Goal: Communication & Community: Answer question/provide support

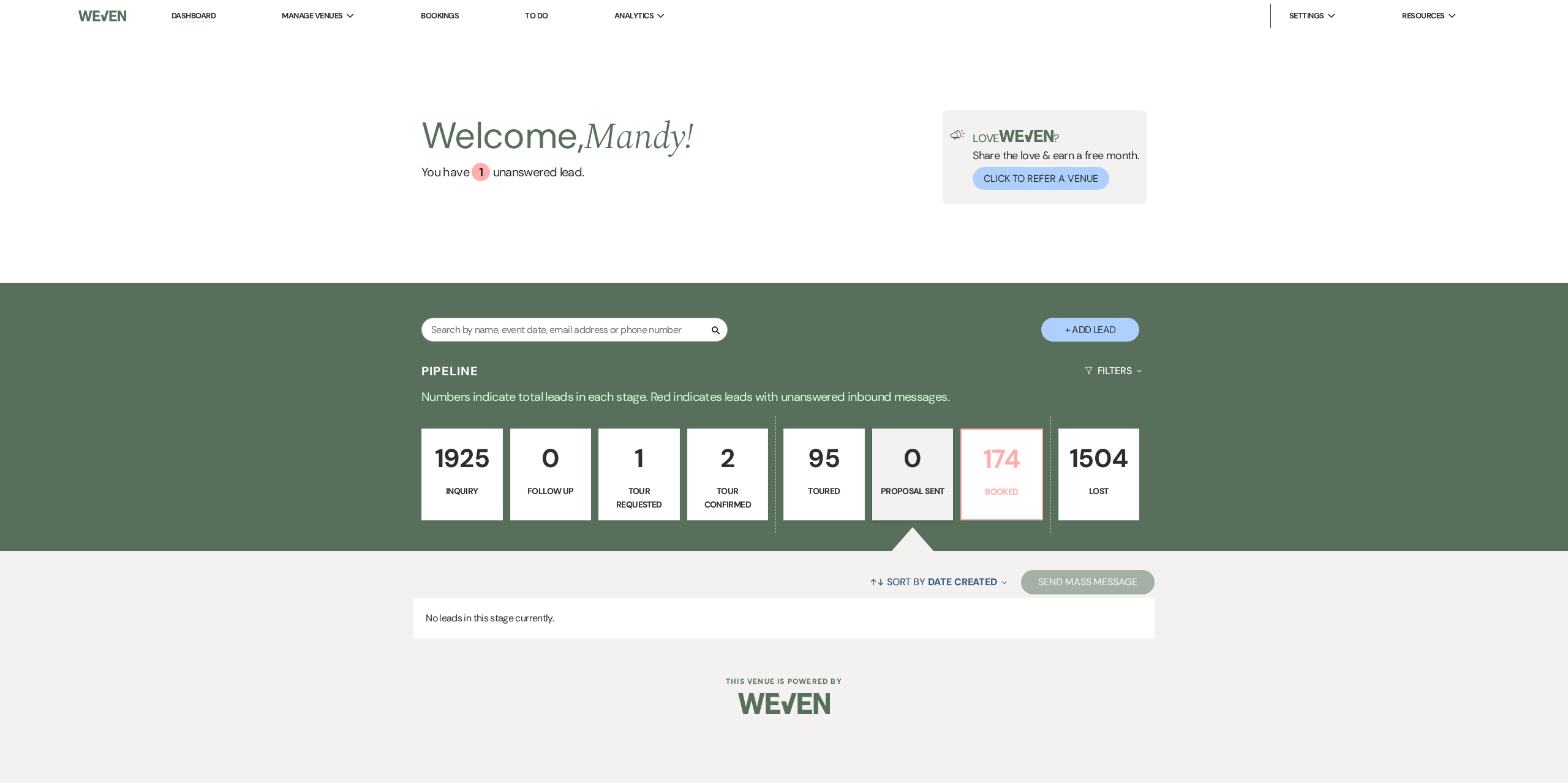
click at [1001, 453] on p "174" at bounding box center [1002, 459] width 65 height 41
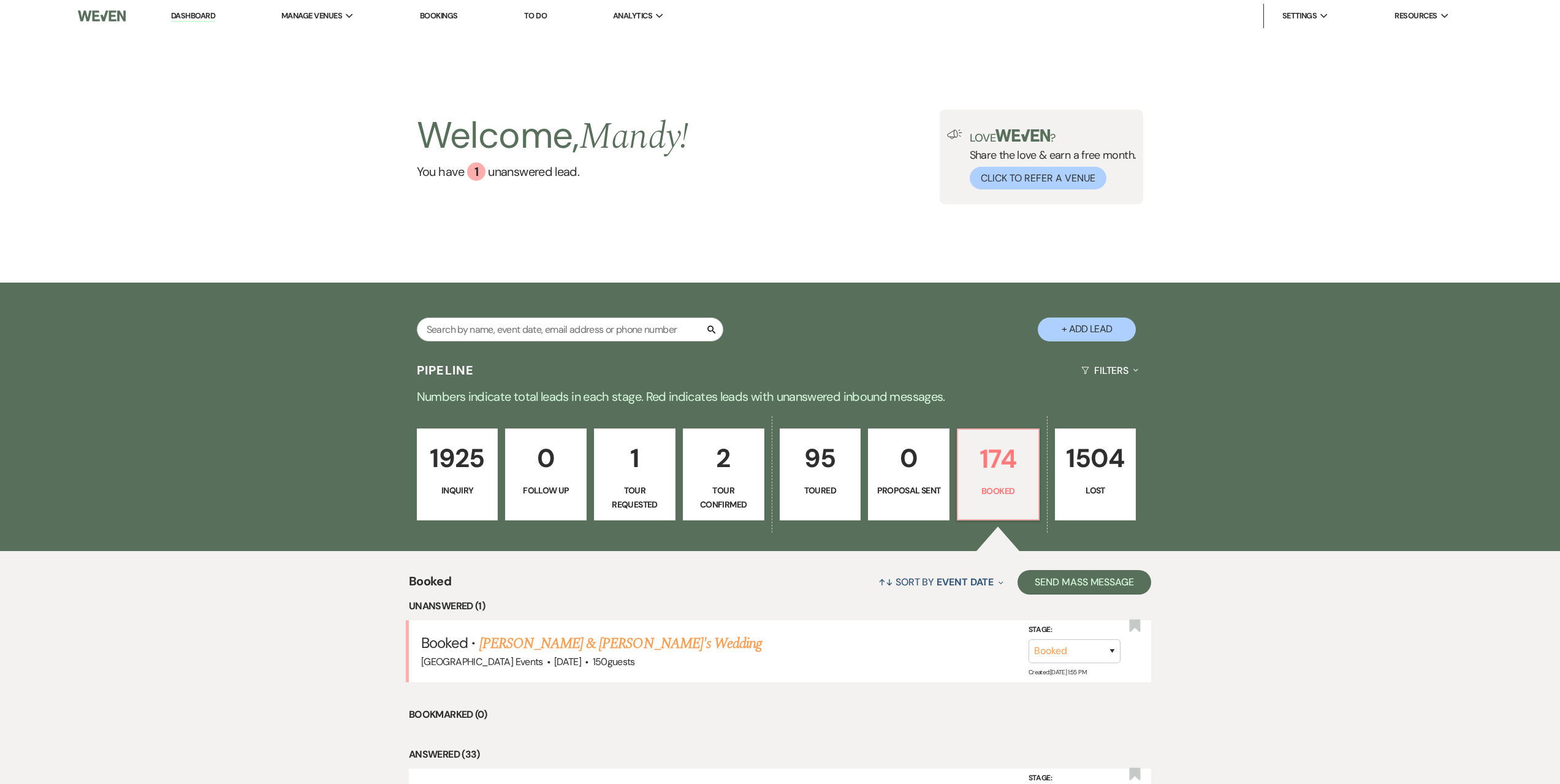
scroll to position [245, 0]
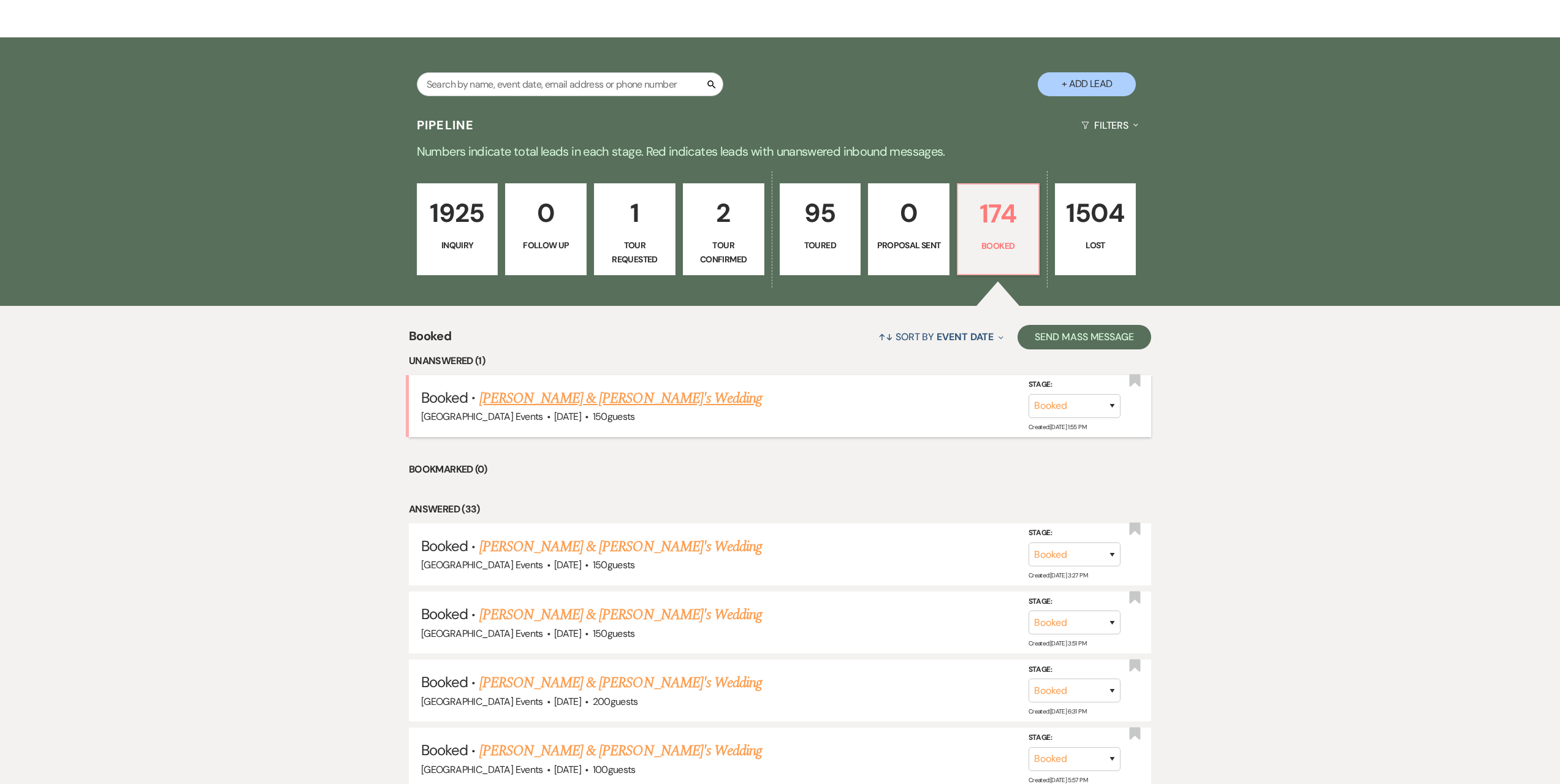
click at [556, 404] on link "[PERSON_NAME] & [PERSON_NAME]'s Wedding" at bounding box center [620, 399] width 283 height 22
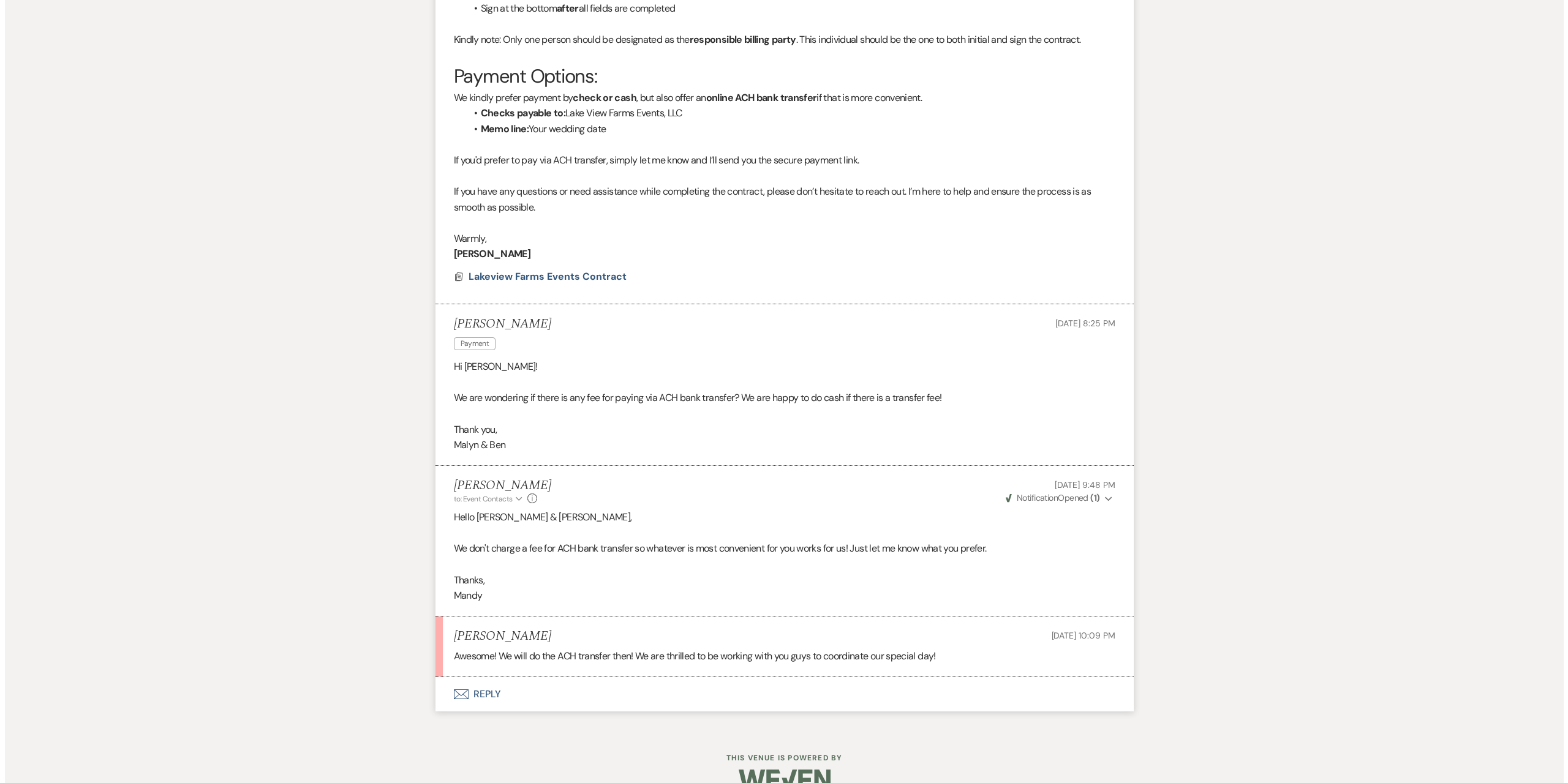
scroll to position [5374, 0]
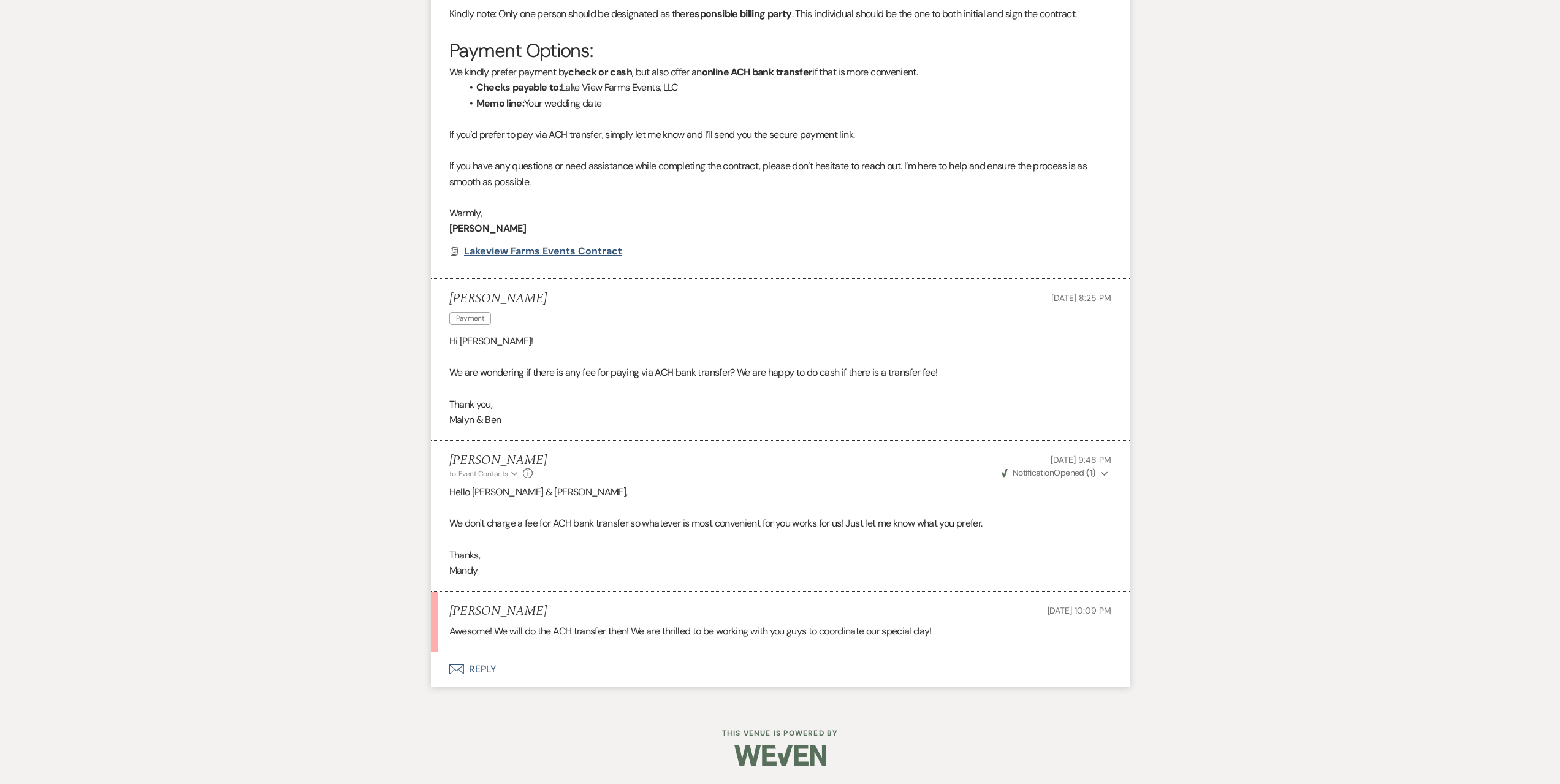
click at [553, 247] on span "Lakeview Farms Events Contract" at bounding box center [543, 251] width 158 height 13
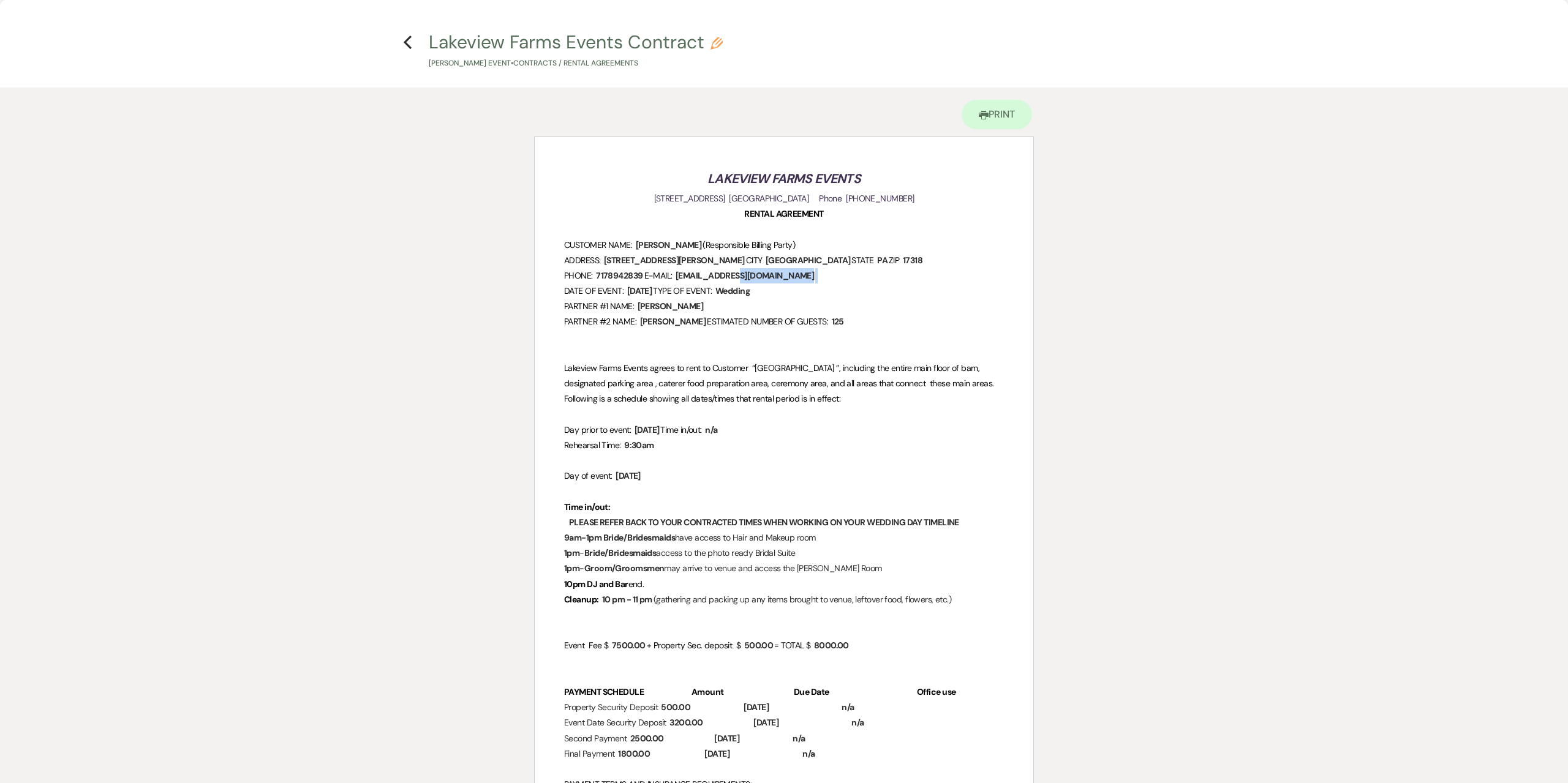
drag, startPoint x: 795, startPoint y: 280, endPoint x: 692, endPoint y: 273, distance: 103.2
click at [692, 273] on p "PHONE: ﻿ 7178942839 ﻿ E-MAIL: ﻿ [EMAIL_ADDRESS][DOMAIN_NAME] ﻿" at bounding box center [783, 275] width 440 height 15
click at [796, 274] on p "PHONE: ﻿ 7178942839 ﻿ E-MAIL: ﻿ [EMAIL_ADDRESS][DOMAIN_NAME] ﻿" at bounding box center [783, 275] width 440 height 15
drag, startPoint x: 783, startPoint y: 274, endPoint x: 852, endPoint y: 280, distance: 69.3
click at [690, 269] on p "PHONE: ﻿ 7178942839 ﻿ E-MAIL: ﻿ [EMAIL_ADDRESS][DOMAIN_NAME] ﻿" at bounding box center [783, 275] width 440 height 15
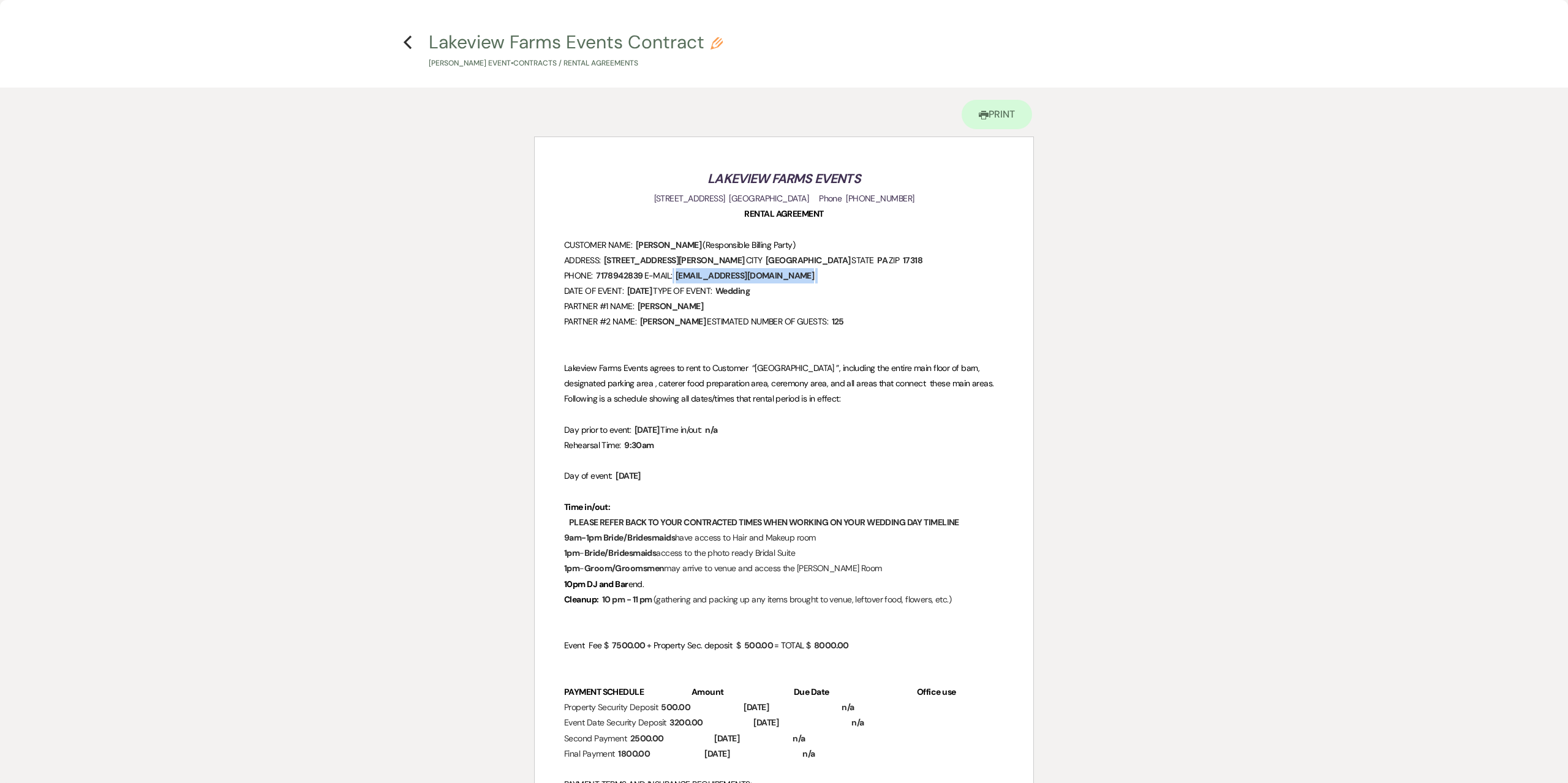
click at [856, 280] on p "PHONE: ﻿ 7178942839 ﻿ E-MAIL: ﻿ [EMAIL_ADDRESS][DOMAIN_NAME] ﻿" at bounding box center [783, 275] width 440 height 15
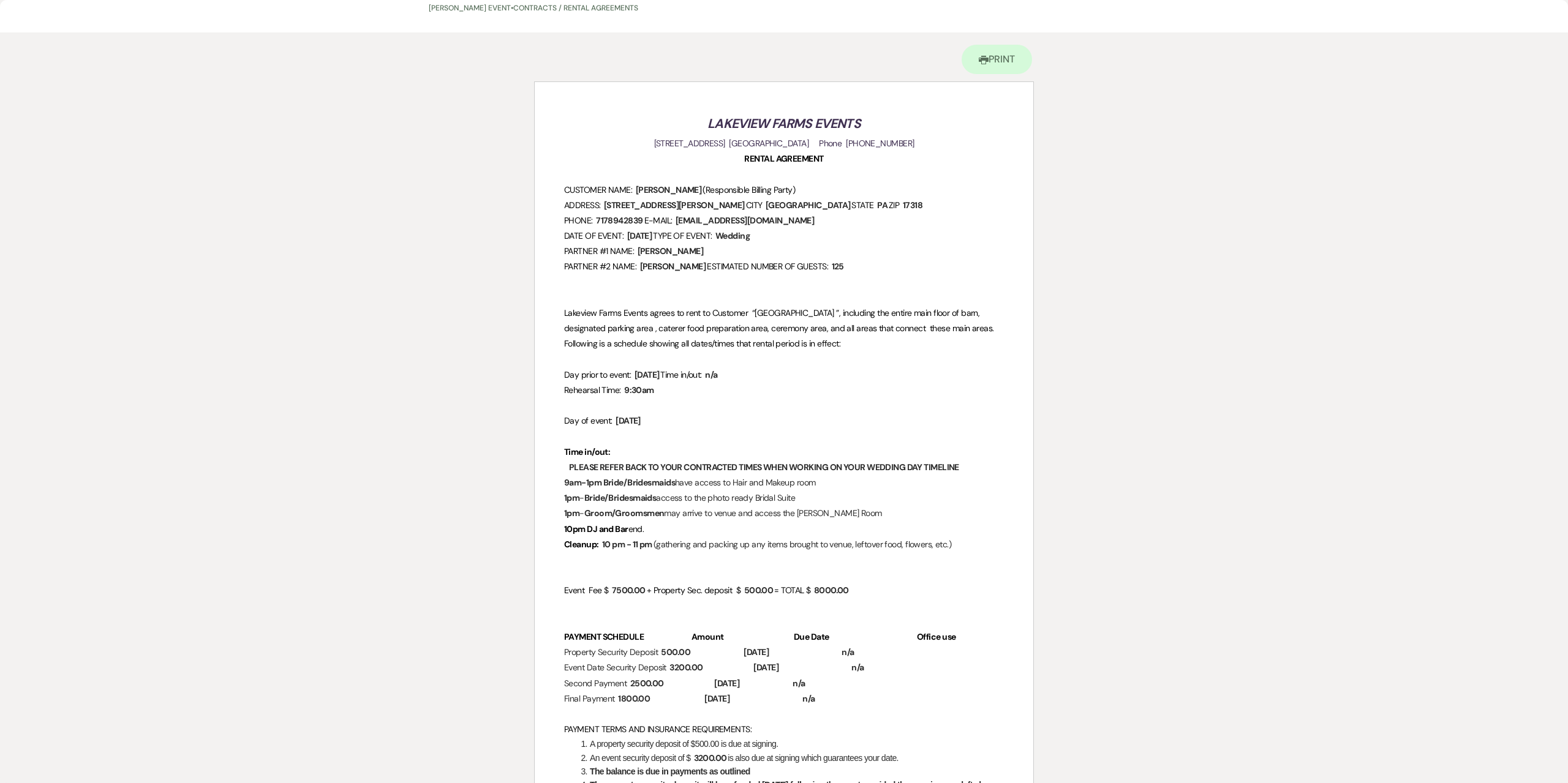
scroll to position [123, 0]
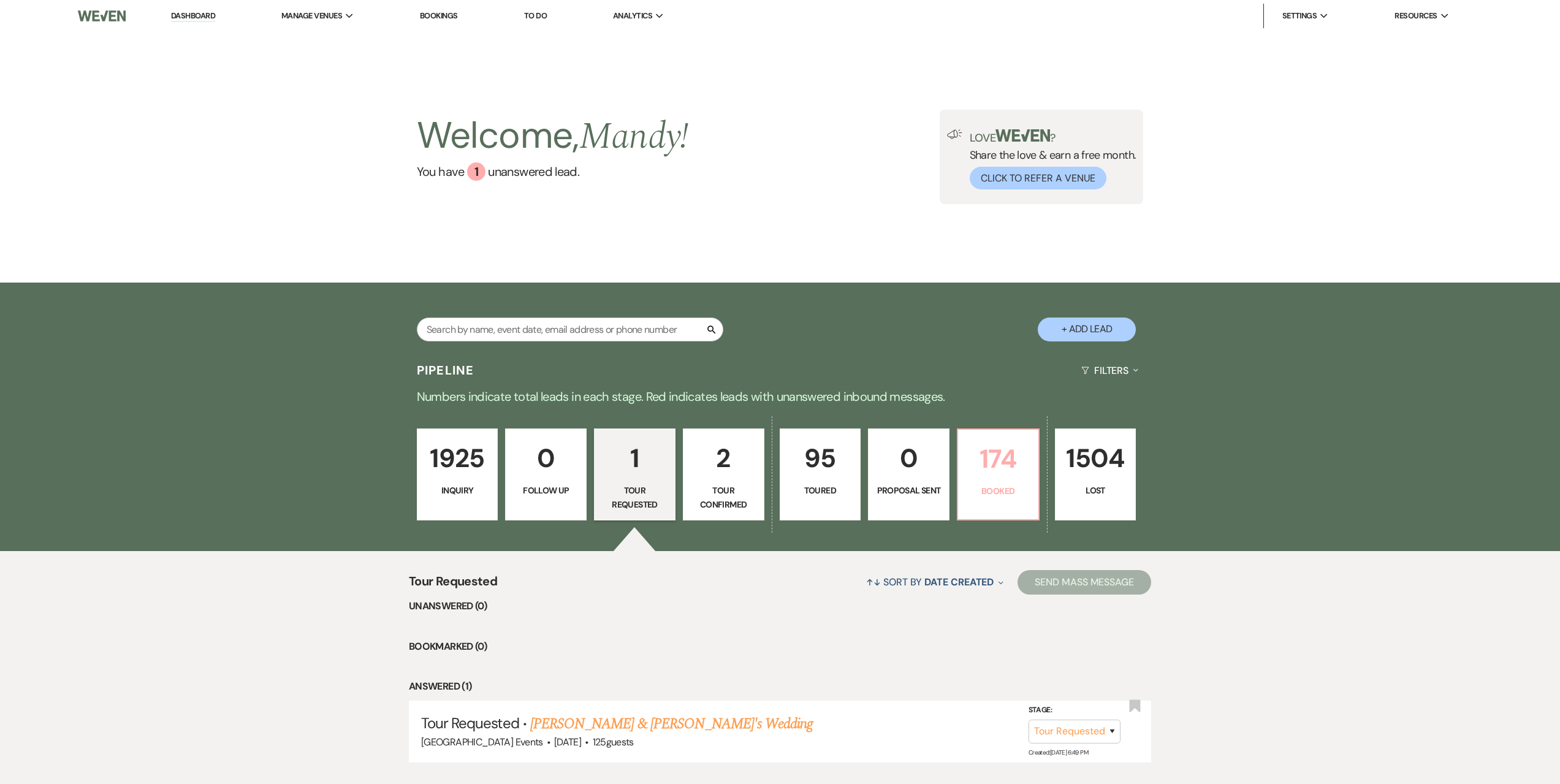
click at [989, 461] on p "174" at bounding box center [999, 459] width 65 height 41
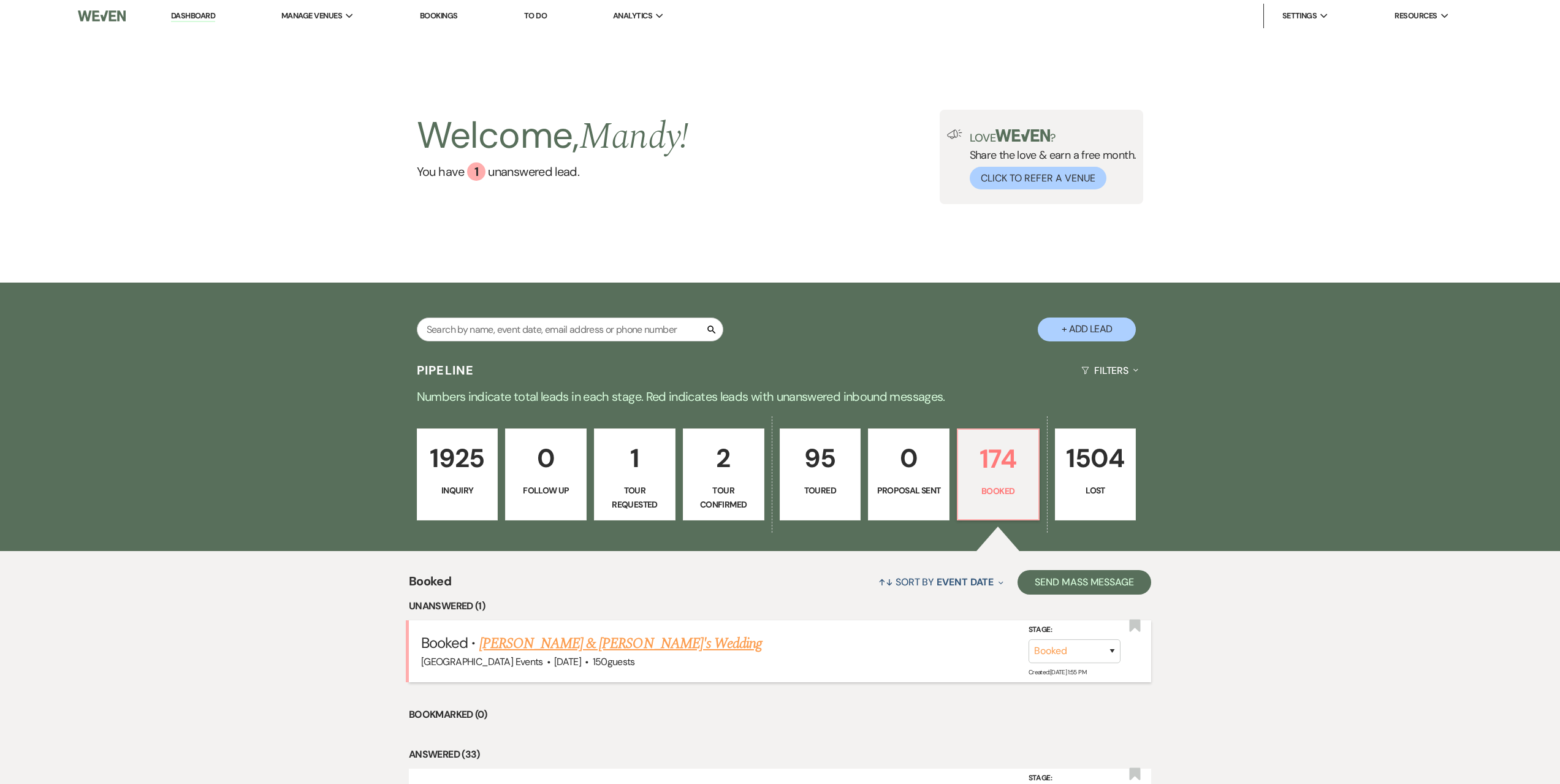
click at [598, 639] on link "[PERSON_NAME] & [PERSON_NAME]'s Wedding" at bounding box center [620, 644] width 283 height 22
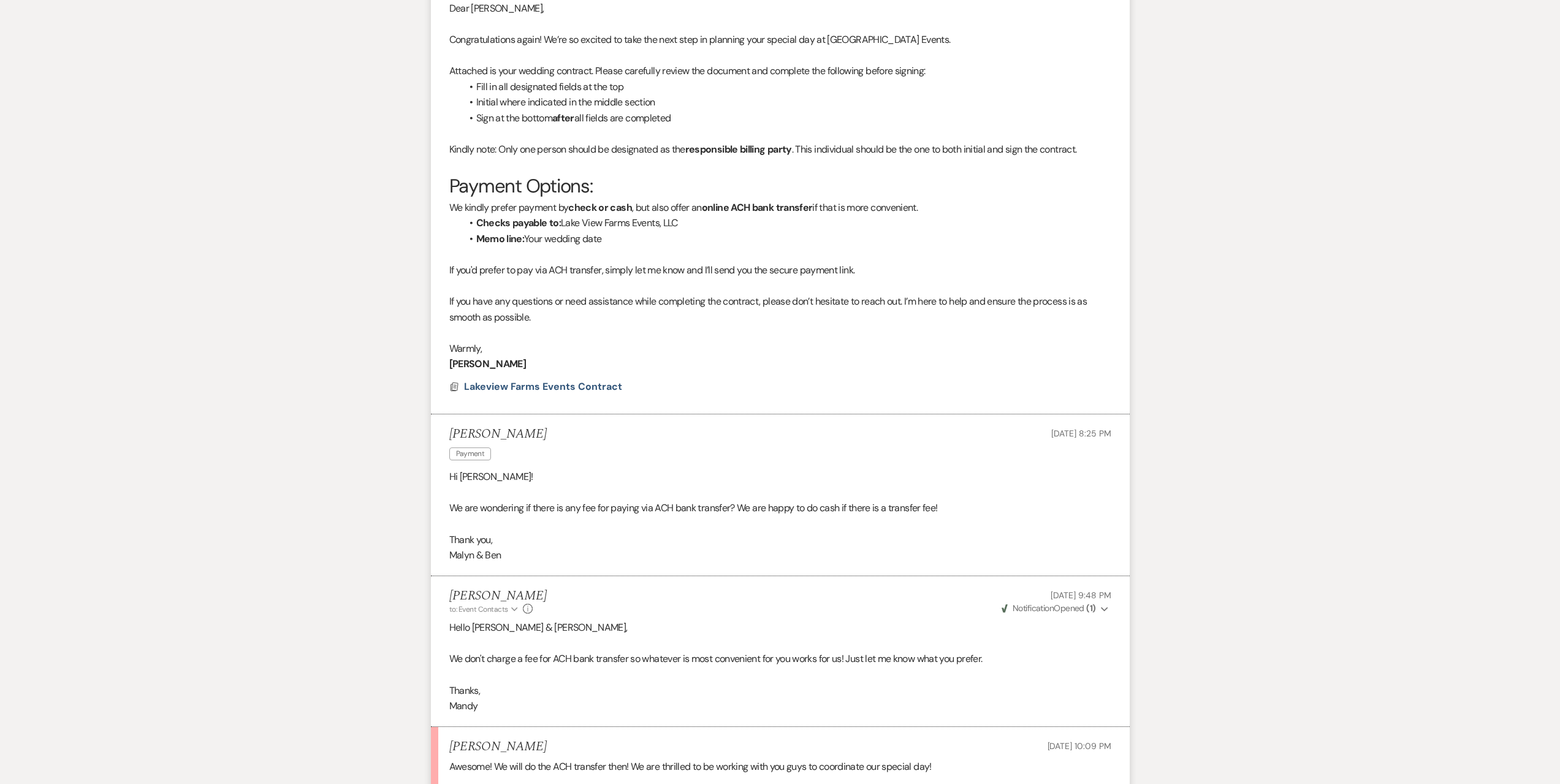
scroll to position [5380, 0]
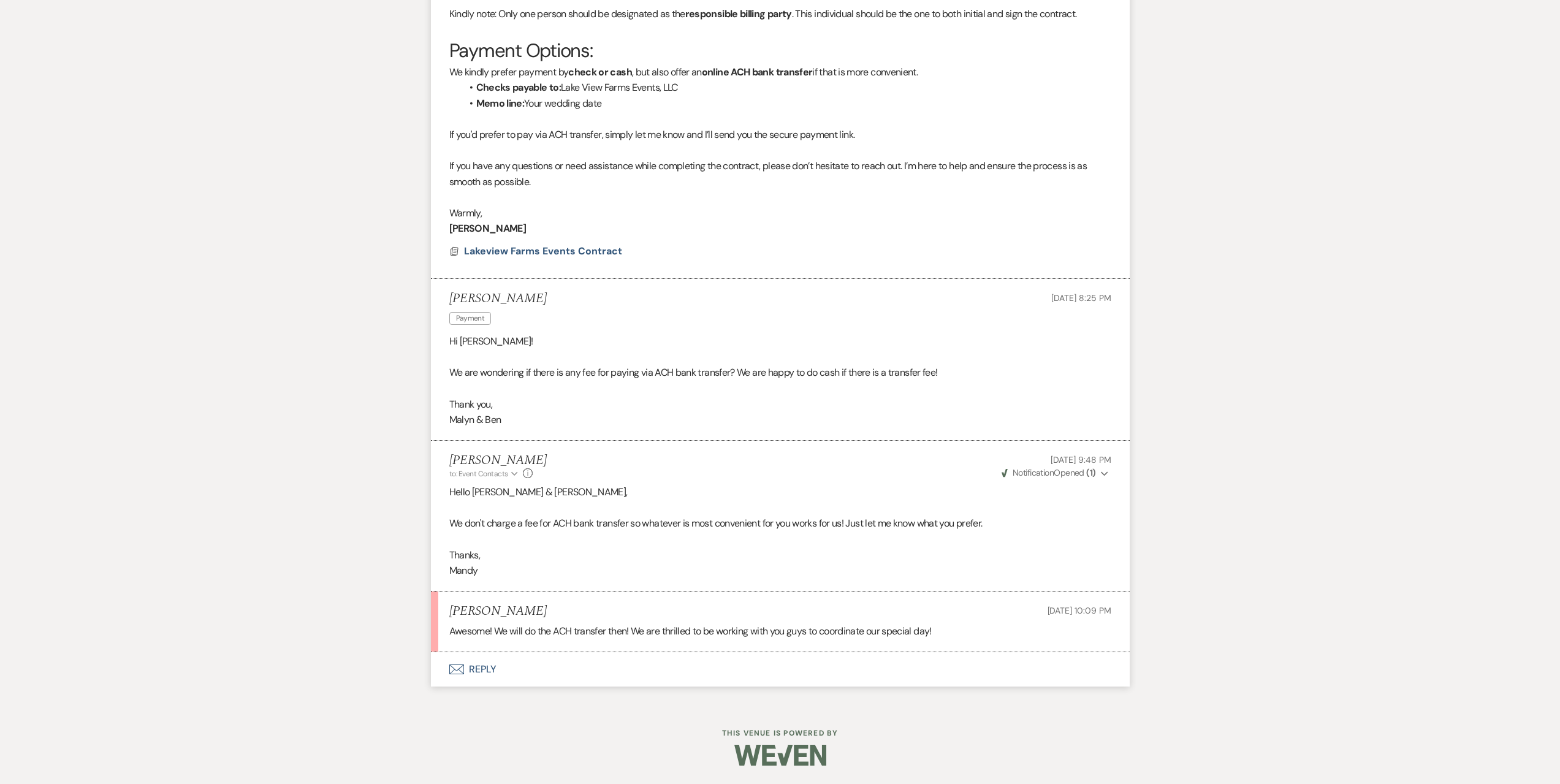
click at [528, 673] on button "Envelope Reply" at bounding box center [780, 669] width 699 height 34
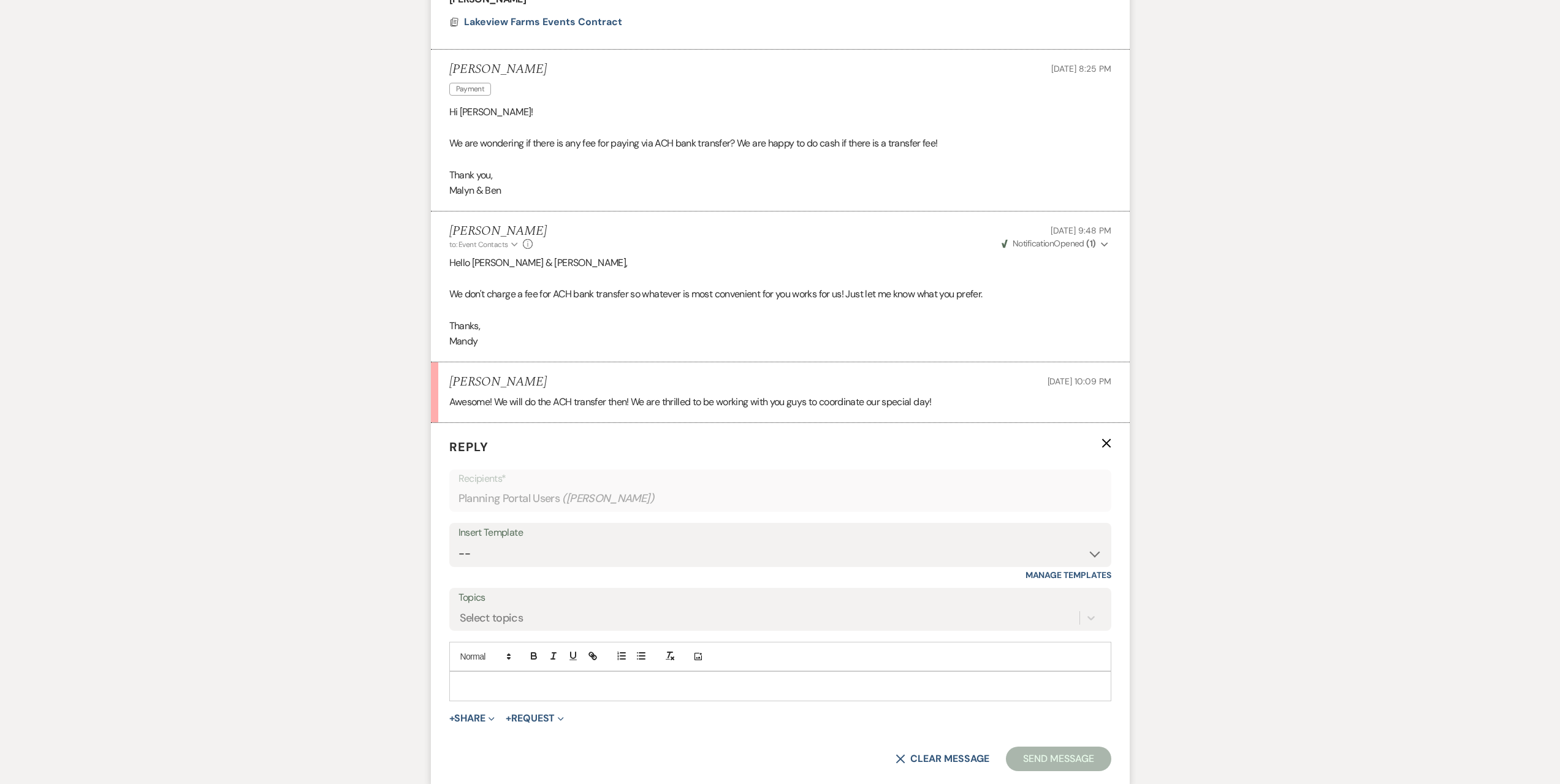
scroll to position [5615, 0]
click at [528, 673] on div at bounding box center [780, 681] width 661 height 28
click at [564, 687] on p "Perfect! I just emailed you a link for the deposit" at bounding box center [780, 681] width 642 height 14
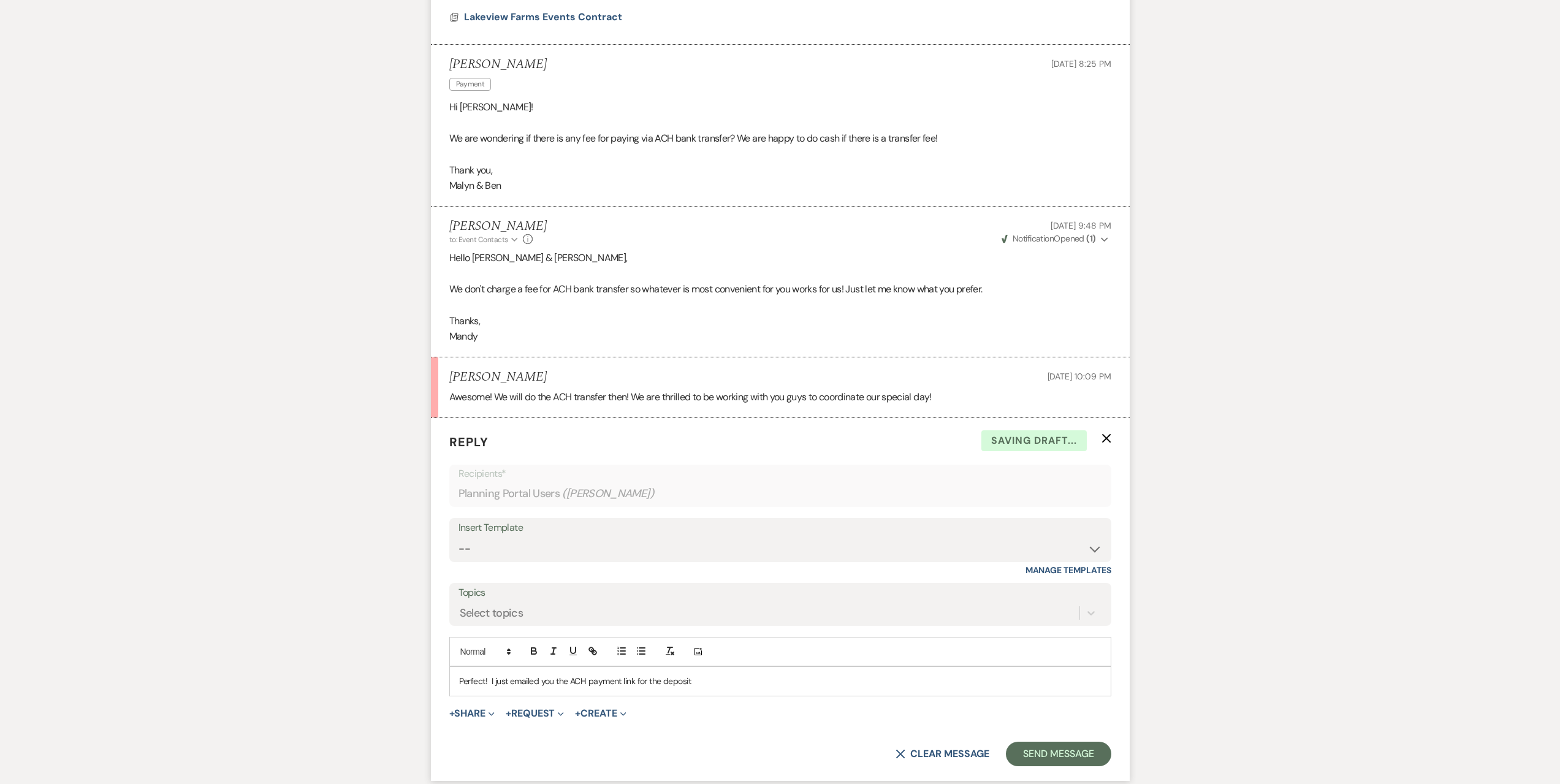
click at [728, 684] on p "Perfect! I just emailed you the ACH payment link for the deposit" at bounding box center [780, 681] width 642 height 14
click at [1097, 745] on button "Send Message" at bounding box center [1058, 754] width 105 height 25
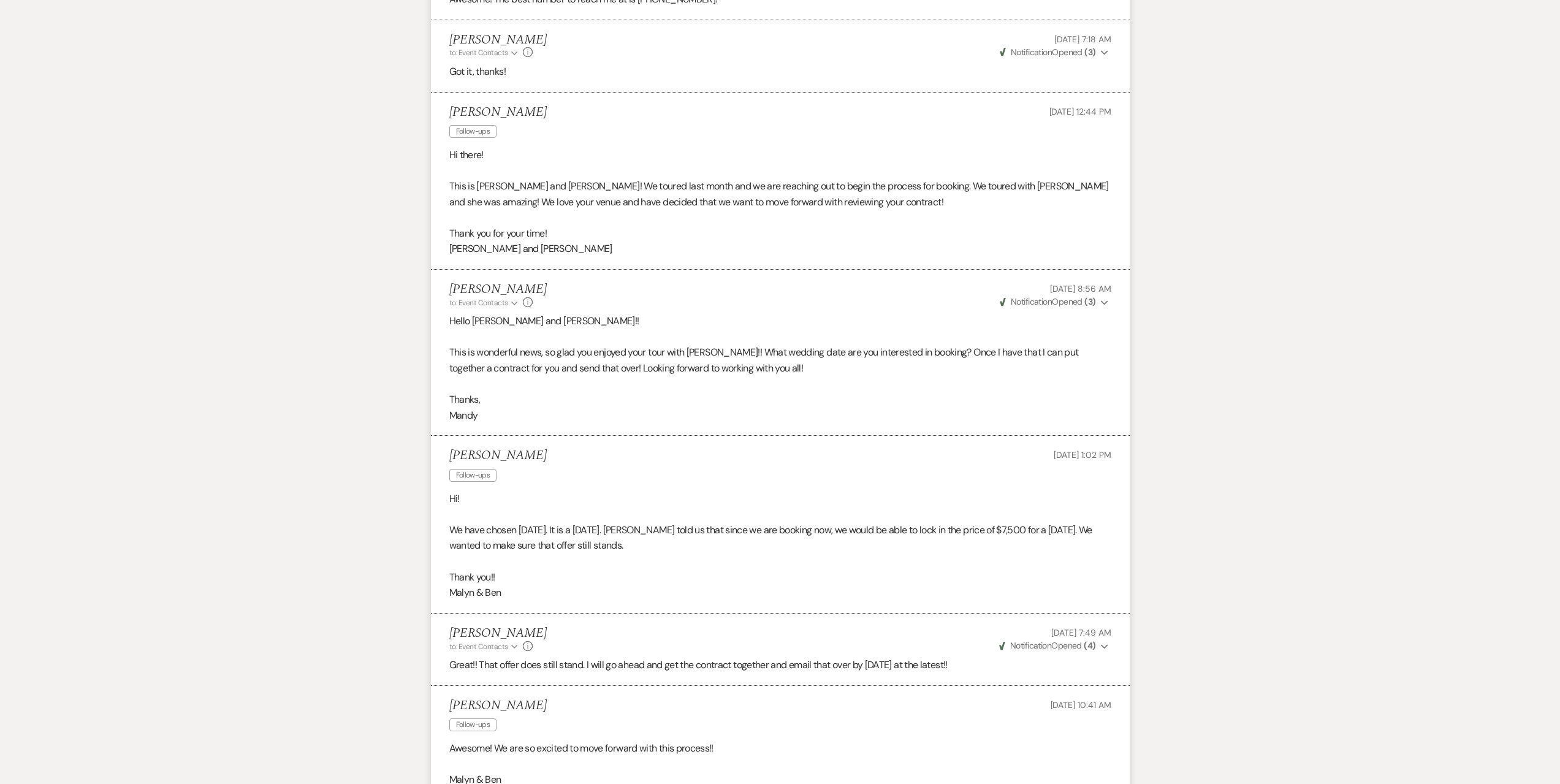
scroll to position [3797, 0]
